Goal: Transaction & Acquisition: Purchase product/service

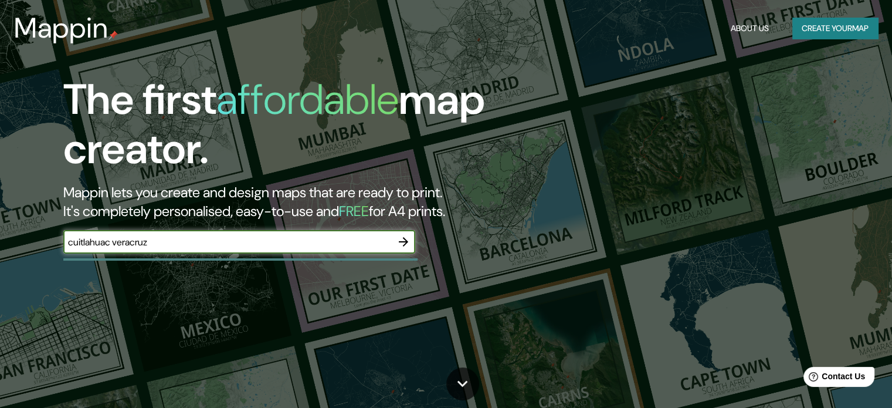
type input "cuitlahuac veracruz"
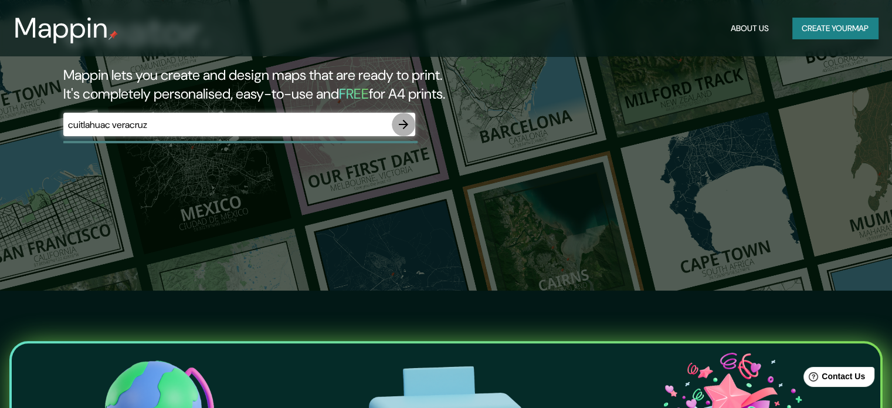
click at [409, 118] on icon "button" at bounding box center [404, 124] width 14 height 14
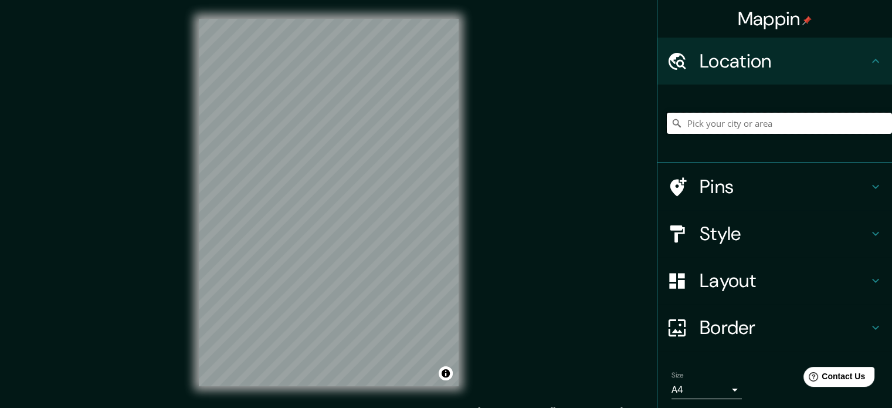
click at [754, 127] on input "Pick your city or area" at bounding box center [779, 123] width 225 height 21
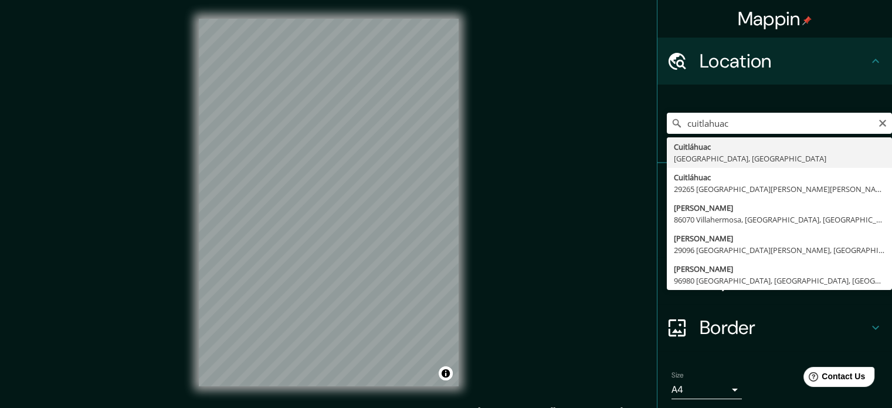
type input "Cuitláhuac, [GEOGRAPHIC_DATA], [GEOGRAPHIC_DATA]"
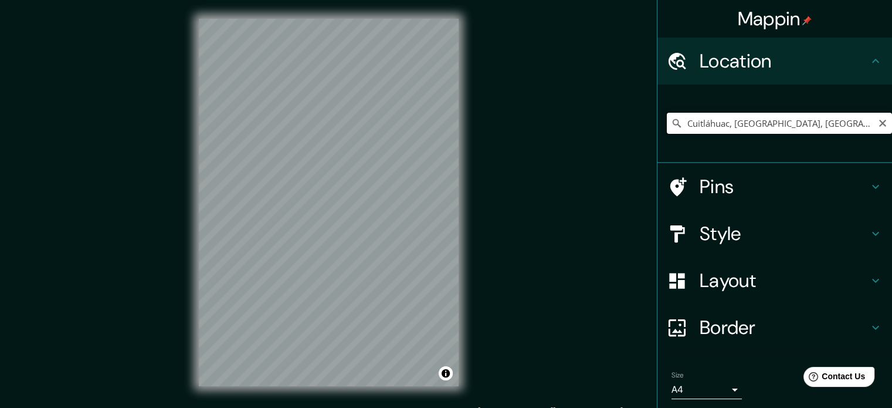
click at [863, 117] on input "Cuitláhuac, [GEOGRAPHIC_DATA], [GEOGRAPHIC_DATA]" at bounding box center [779, 123] width 225 height 21
click at [872, 128] on input "Cuitláhuac, [GEOGRAPHIC_DATA], [GEOGRAPHIC_DATA]" at bounding box center [779, 123] width 225 height 21
click at [878, 126] on icon "Clear" at bounding box center [882, 122] width 9 height 9
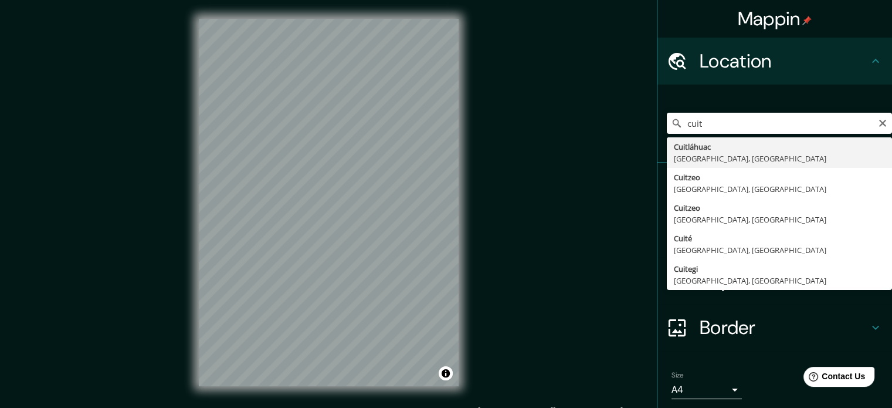
type input "Cuitláhuac, [GEOGRAPHIC_DATA], [GEOGRAPHIC_DATA]"
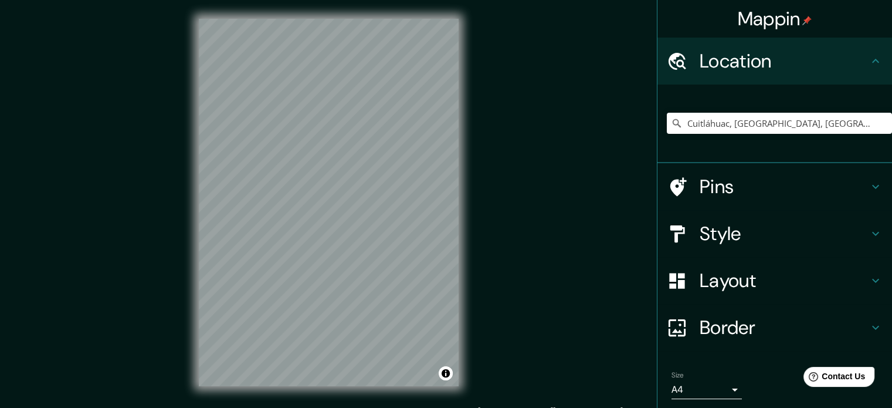
click at [192, 153] on div "© Mapbox © OpenStreetMap Improve this map" at bounding box center [328, 202] width 297 height 405
click at [469, 221] on div "© Mapbox © OpenStreetMap Improve this map" at bounding box center [328, 202] width 297 height 405
click at [851, 242] on h4 "Style" at bounding box center [784, 233] width 169 height 23
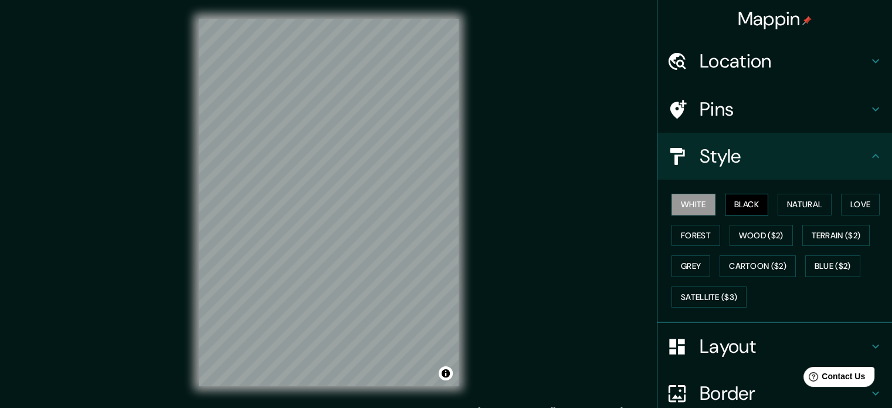
click at [739, 204] on button "Black" at bounding box center [747, 205] width 44 height 22
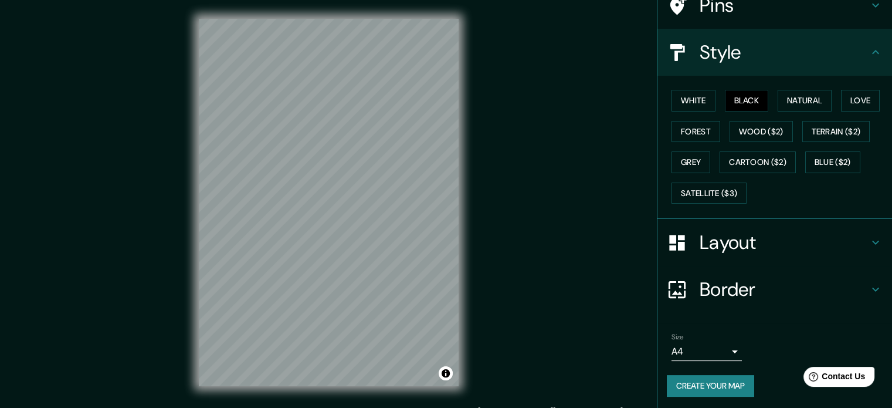
scroll to position [104, 0]
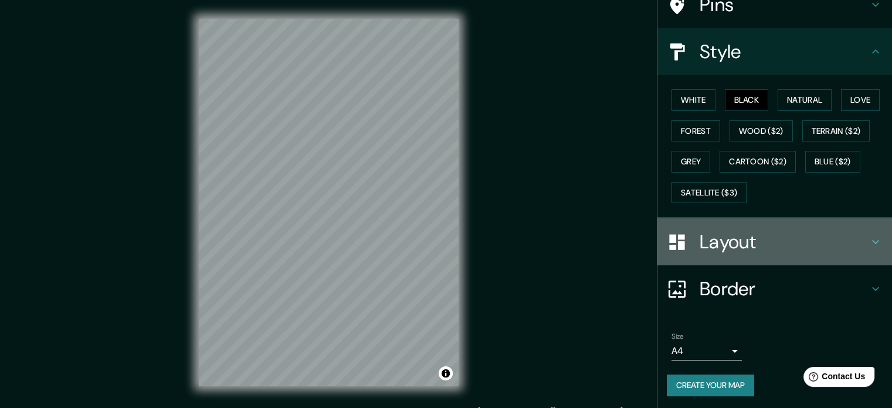
click at [869, 236] on icon at bounding box center [876, 242] width 14 height 14
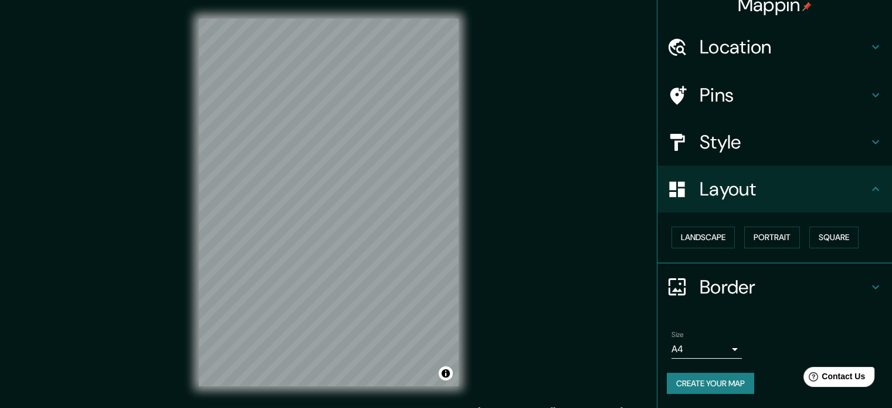
scroll to position [13, 0]
click at [870, 185] on icon at bounding box center [876, 190] width 14 height 14
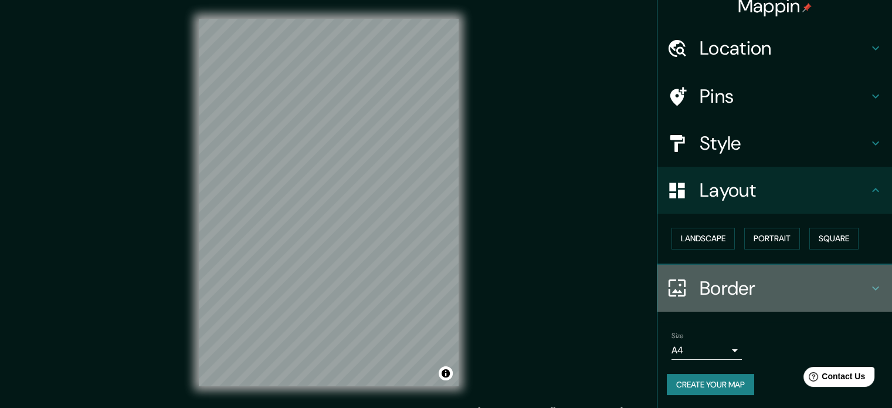
click at [869, 290] on icon at bounding box center [876, 288] width 14 height 14
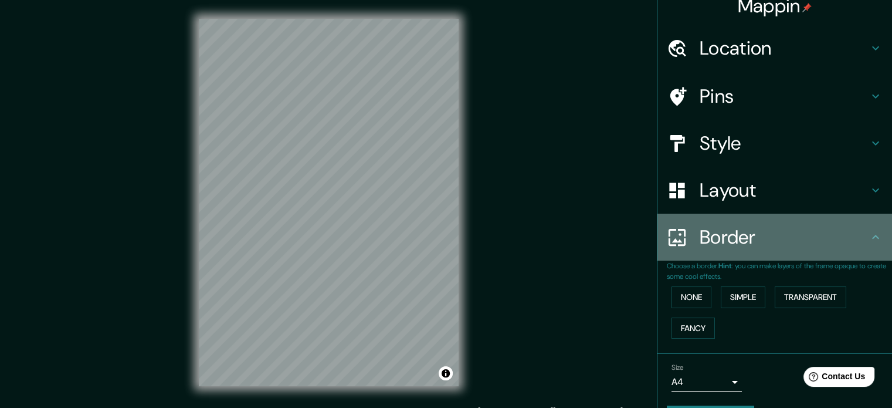
click at [873, 243] on div "Border" at bounding box center [775, 237] width 235 height 47
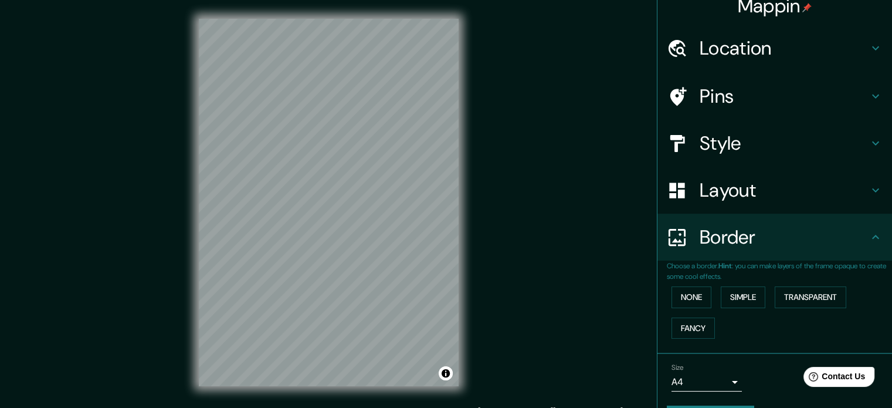
click at [851, 96] on h4 "Pins" at bounding box center [784, 95] width 169 height 23
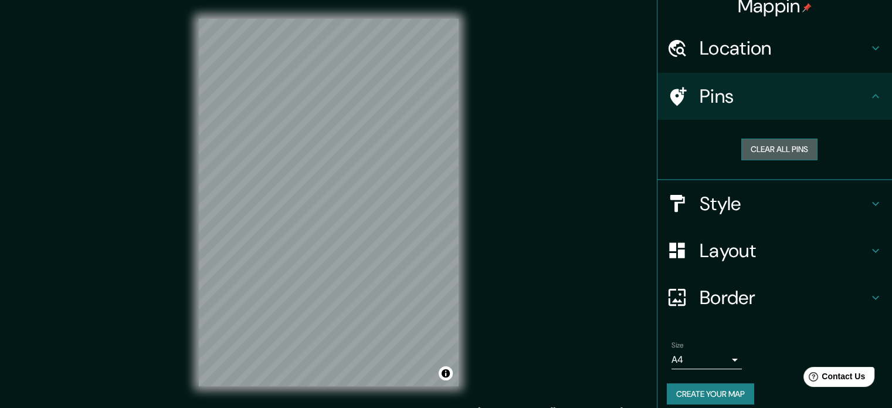
click at [798, 151] on button "Clear all pins" at bounding box center [779, 149] width 76 height 22
click at [758, 151] on button "Clear all pins" at bounding box center [779, 149] width 76 height 22
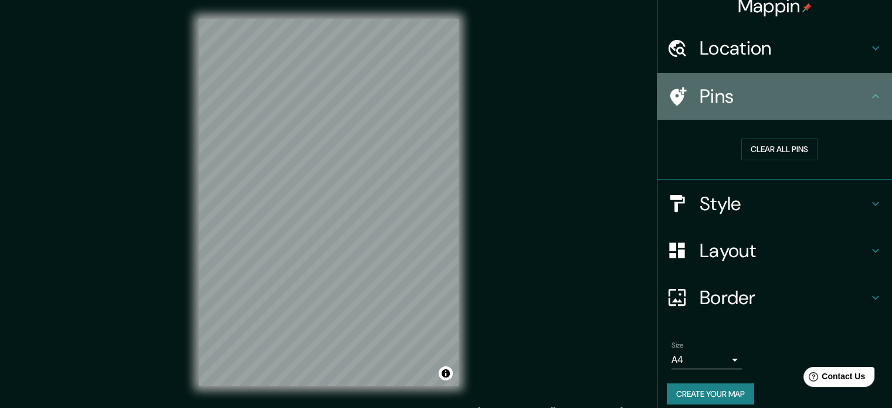
click at [869, 97] on icon at bounding box center [876, 96] width 14 height 14
click at [870, 98] on icon at bounding box center [876, 96] width 14 height 14
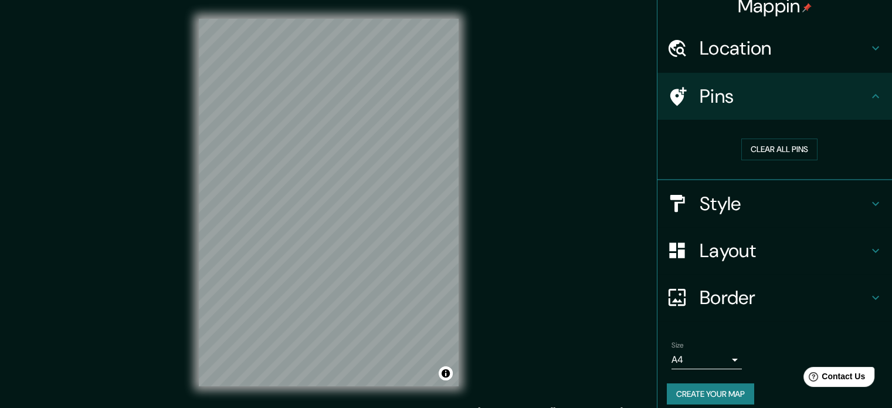
click at [869, 96] on icon at bounding box center [876, 96] width 14 height 14
click at [869, 92] on icon at bounding box center [876, 96] width 14 height 14
click at [869, 199] on icon at bounding box center [876, 204] width 14 height 14
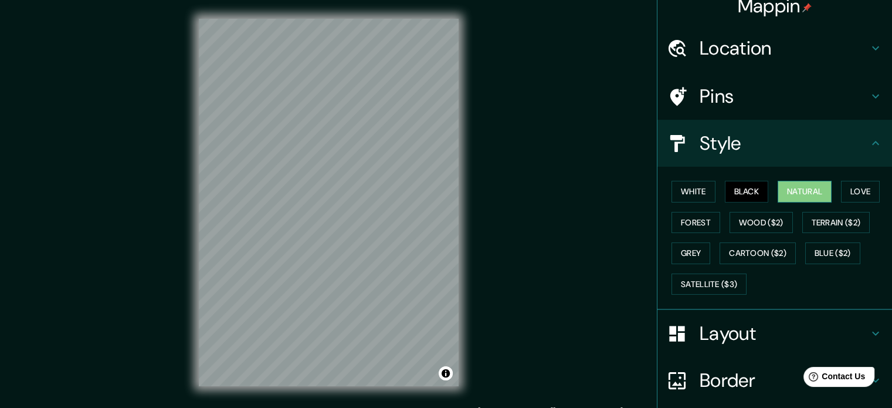
click at [796, 191] on button "Natural" at bounding box center [805, 192] width 54 height 22
click at [849, 198] on button "Love" at bounding box center [860, 192] width 39 height 22
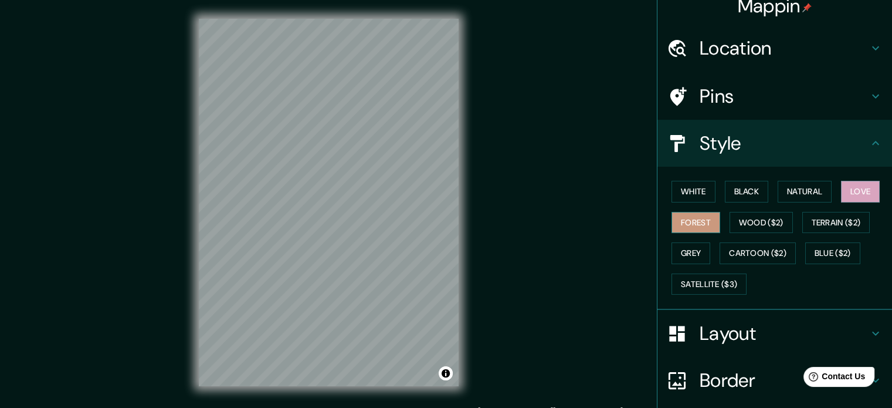
click at [687, 222] on button "Forest" at bounding box center [696, 223] width 49 height 22
click at [806, 194] on button "Natural" at bounding box center [805, 192] width 54 height 22
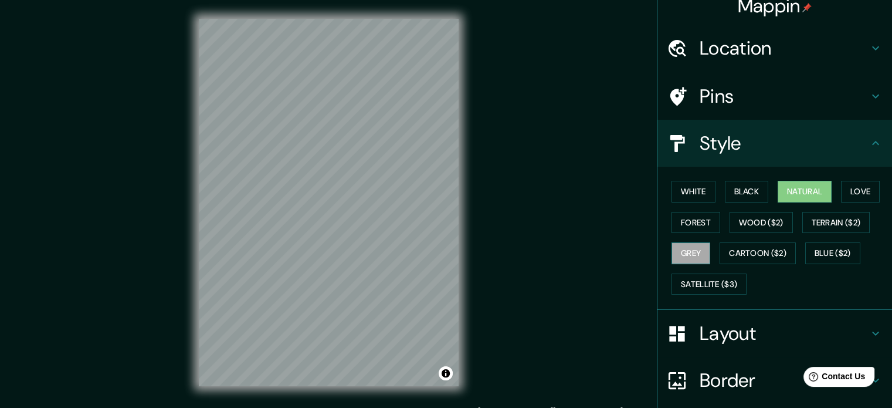
click at [688, 255] on button "Grey" at bounding box center [691, 253] width 39 height 22
click at [795, 191] on button "Natural" at bounding box center [805, 192] width 54 height 22
click at [680, 249] on button "Grey" at bounding box center [691, 253] width 39 height 22
click at [696, 187] on button "White" at bounding box center [694, 192] width 44 height 22
click at [749, 189] on button "Black" at bounding box center [747, 192] width 44 height 22
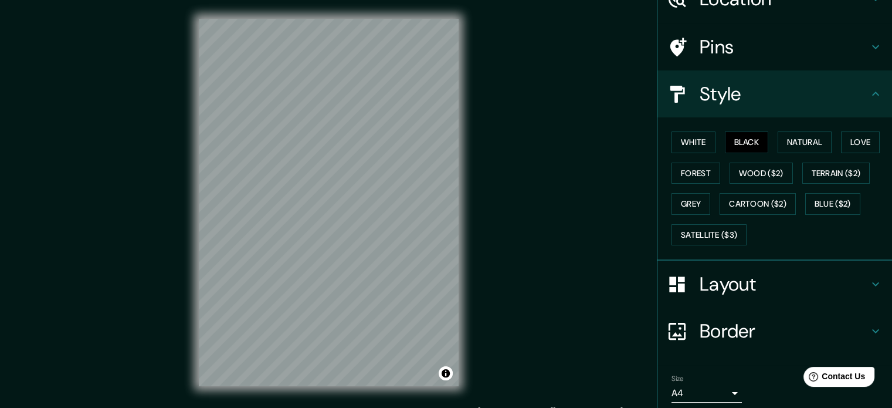
scroll to position [104, 0]
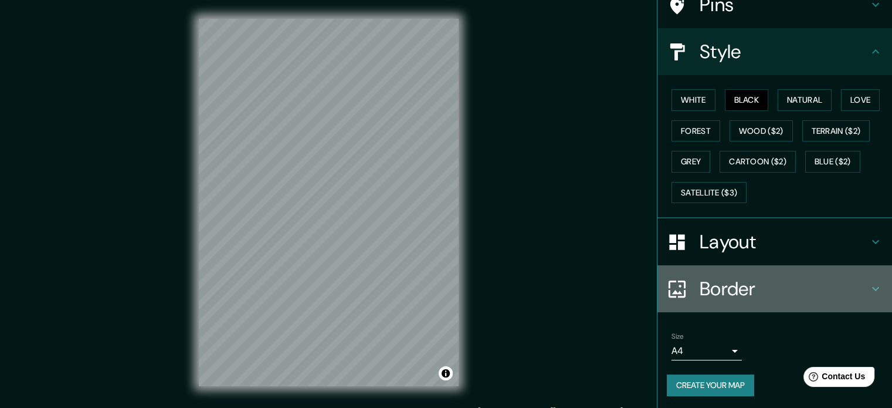
click at [853, 289] on h4 "Border" at bounding box center [784, 288] width 169 height 23
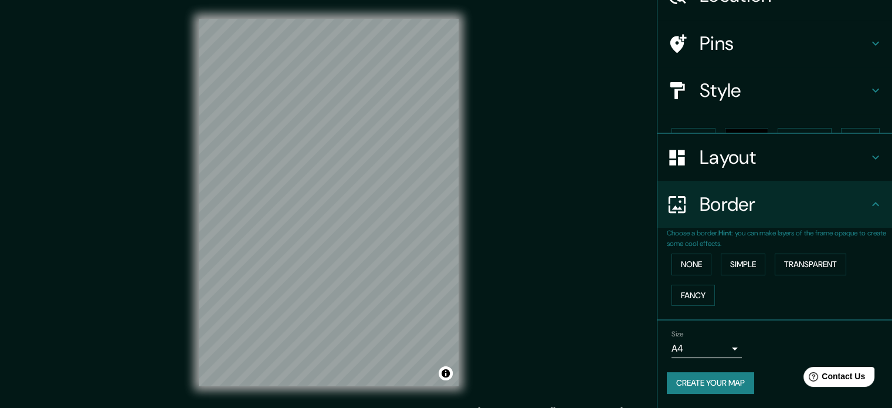
scroll to position [45, 0]
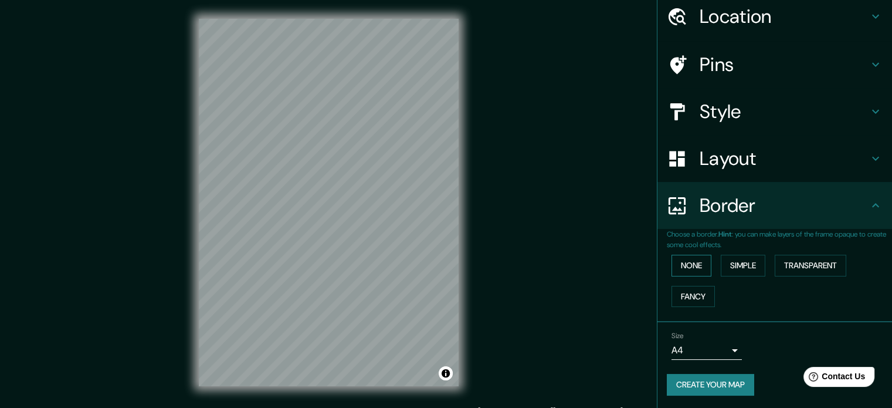
click at [695, 267] on button "None" at bounding box center [692, 266] width 40 height 22
click at [731, 270] on button "Simple" at bounding box center [743, 266] width 45 height 22
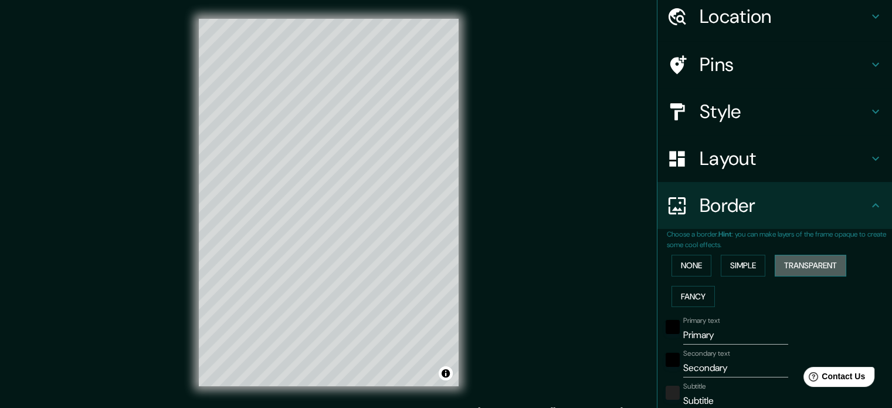
click at [788, 272] on button "Transparent" at bounding box center [811, 266] width 72 height 22
click at [686, 299] on button "Fancy" at bounding box center [693, 297] width 43 height 22
click at [688, 268] on button "None" at bounding box center [692, 266] width 40 height 22
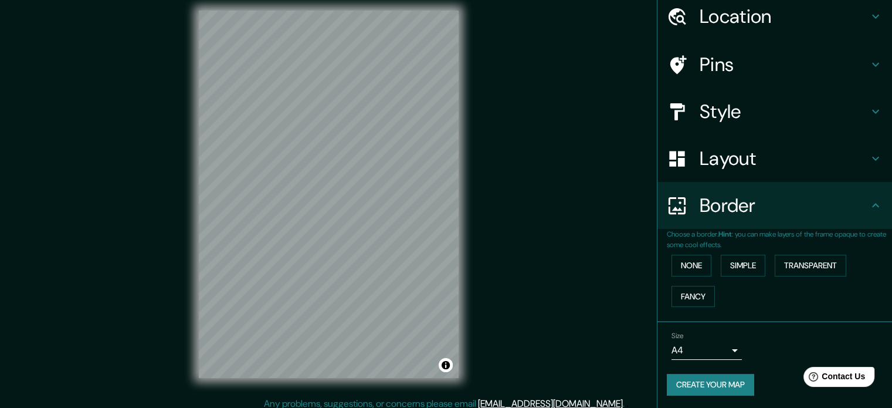
scroll to position [15, 0]
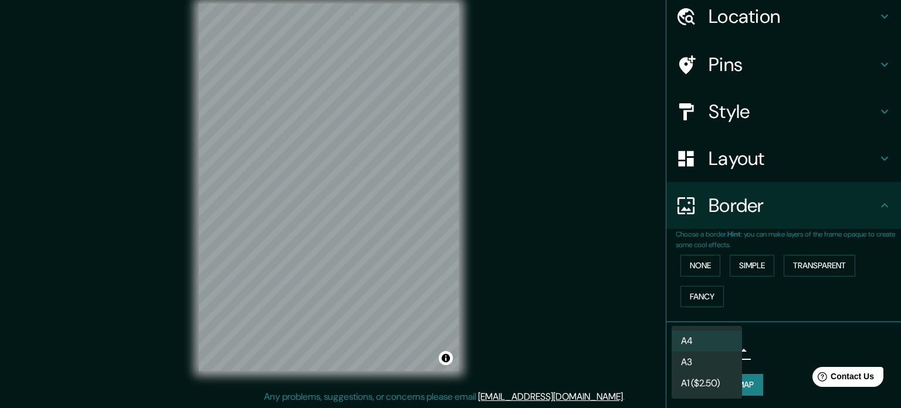
click at [716, 347] on body "Mappin Location [GEOGRAPHIC_DATA], [GEOGRAPHIC_DATA], [GEOGRAPHIC_DATA] Pins St…" at bounding box center [450, 189] width 901 height 408
click at [711, 361] on li "A3" at bounding box center [707, 361] width 70 height 21
click at [720, 349] on body "Mappin Location [GEOGRAPHIC_DATA], [GEOGRAPHIC_DATA], [GEOGRAPHIC_DATA] Pins St…" at bounding box center [450, 189] width 901 height 408
click at [709, 335] on li "A4" at bounding box center [707, 340] width 70 height 21
type input "single"
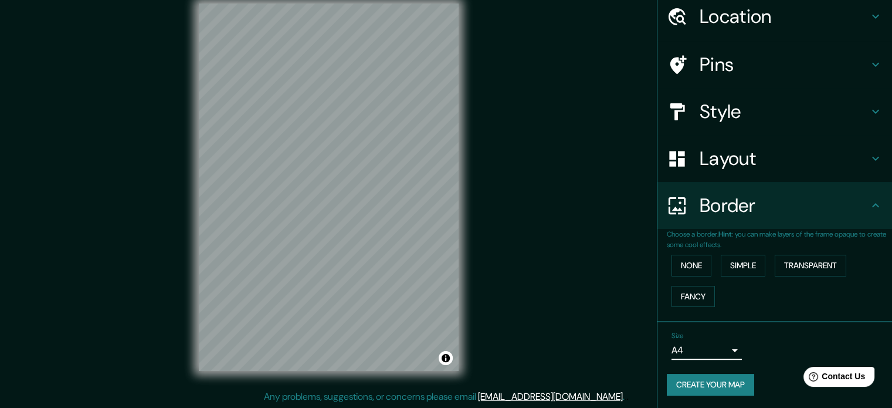
click at [693, 382] on button "Create your map" at bounding box center [710, 385] width 87 height 22
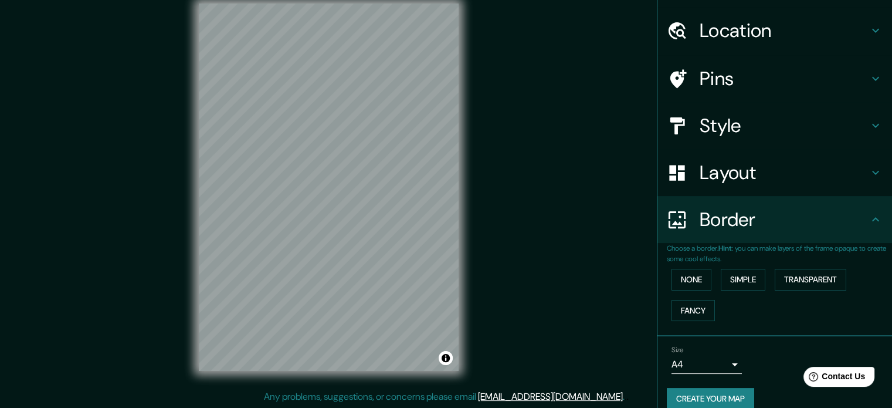
scroll to position [45, 0]
